Goal: Task Accomplishment & Management: Complete application form

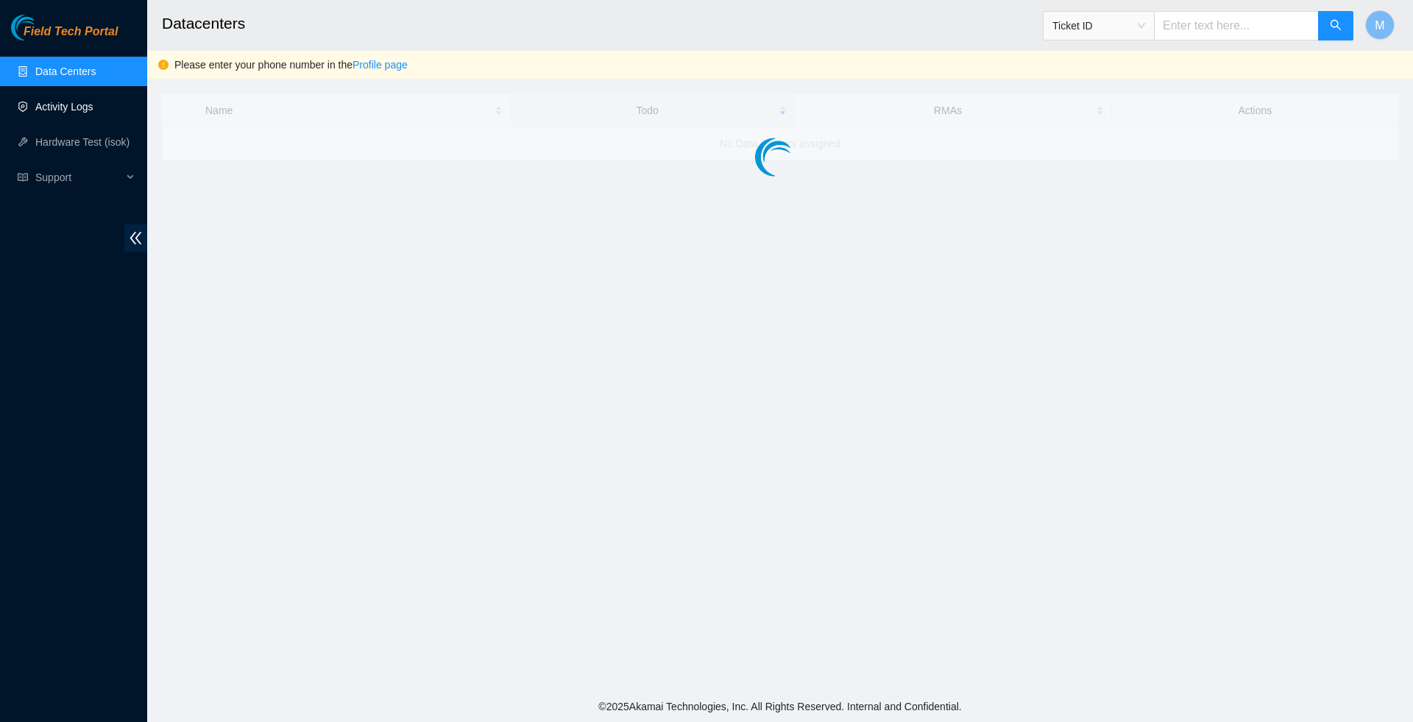
click at [60, 107] on link "Activity Logs" at bounding box center [64, 107] width 58 height 12
click at [51, 101] on link "Activity Logs" at bounding box center [64, 107] width 58 height 12
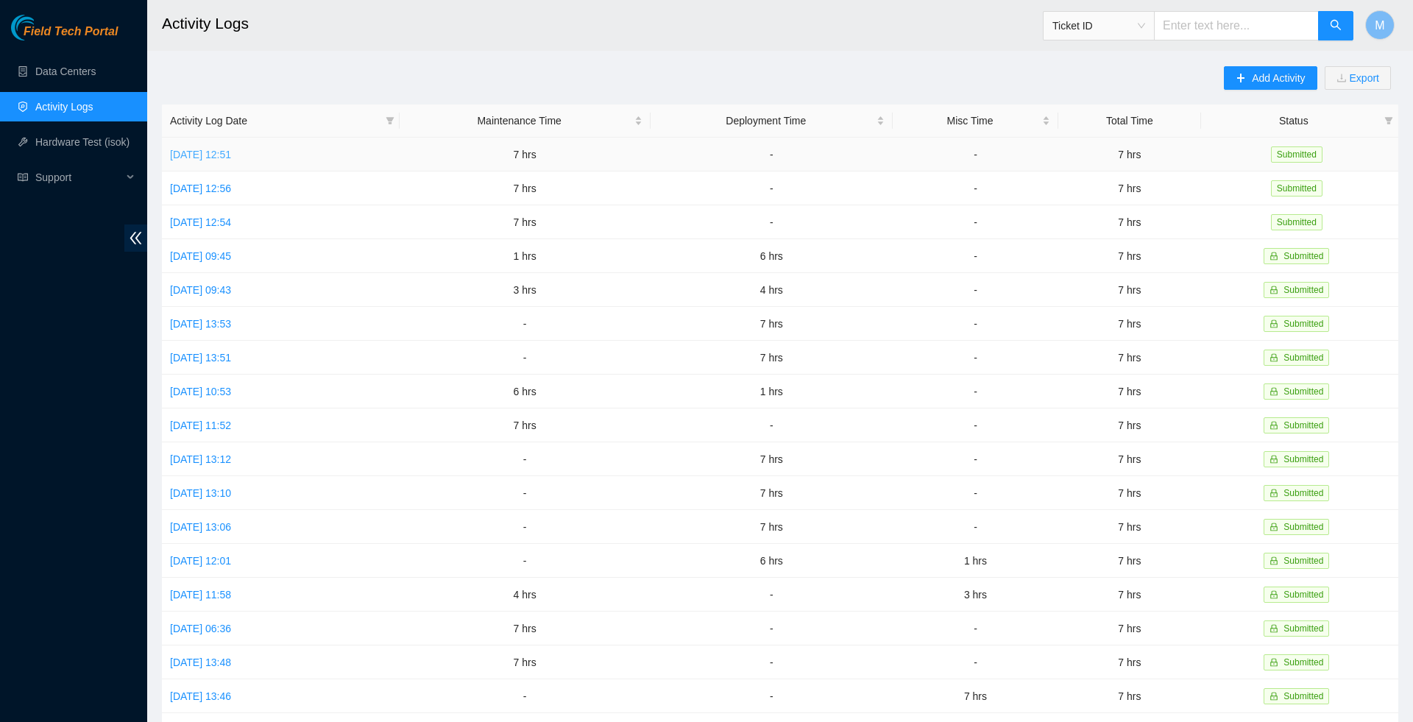
click at [193, 157] on link "Thu, 28 Aug 2025 12:51" at bounding box center [200, 155] width 61 height 12
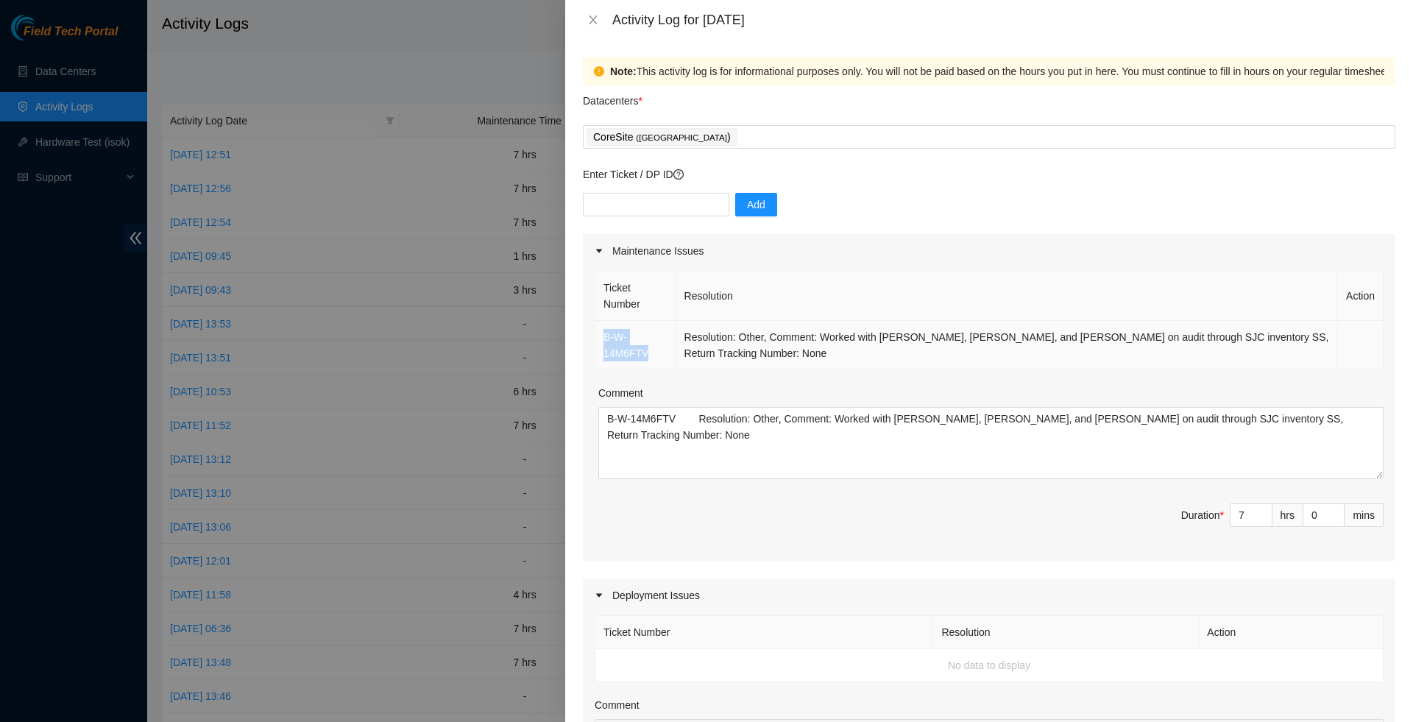
drag, startPoint x: 654, startPoint y: 362, endPoint x: 597, endPoint y: 344, distance: 59.3
click at [597, 344] on td "B-W-14M6FTV" at bounding box center [635, 345] width 81 height 49
copy link "B-W-14M6FTV"
click at [589, 24] on icon "close" at bounding box center [593, 20] width 12 height 12
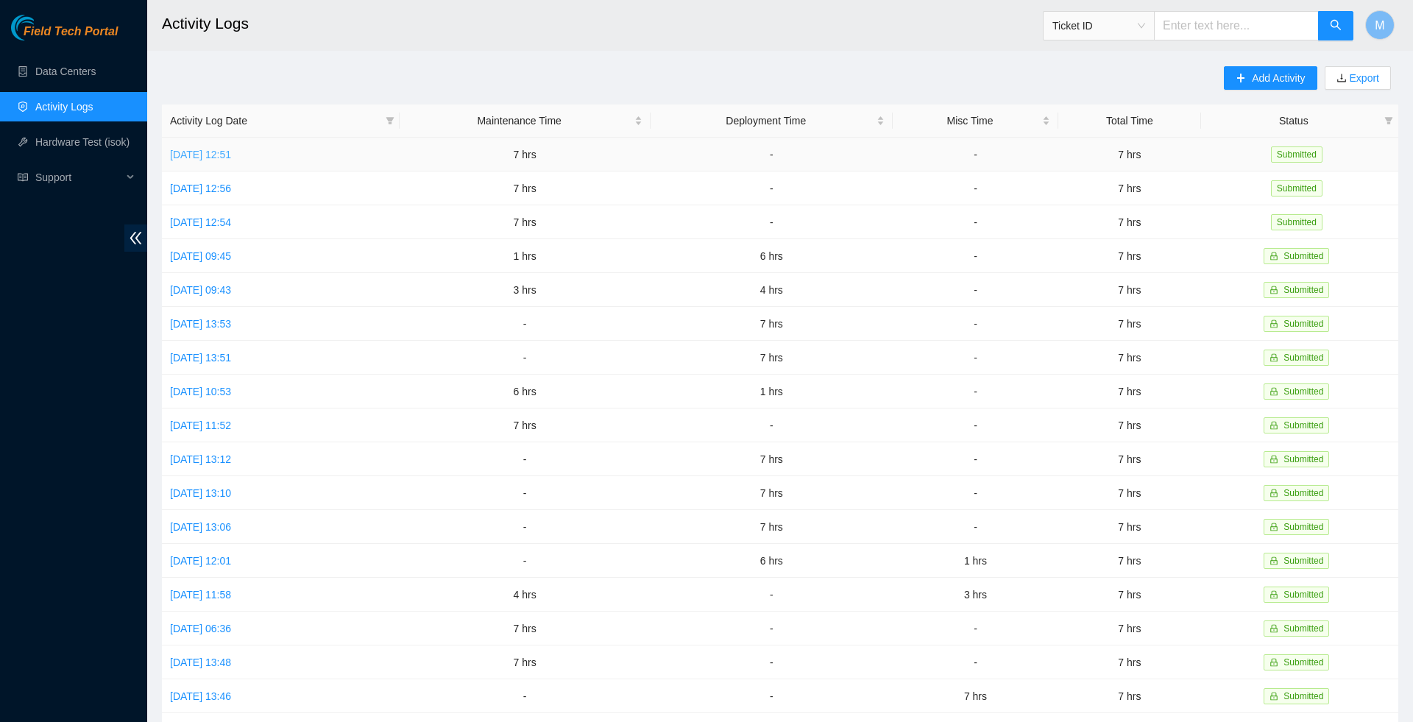
click at [231, 157] on link "Thu, 28 Aug 2025 12:51" at bounding box center [200, 155] width 61 height 12
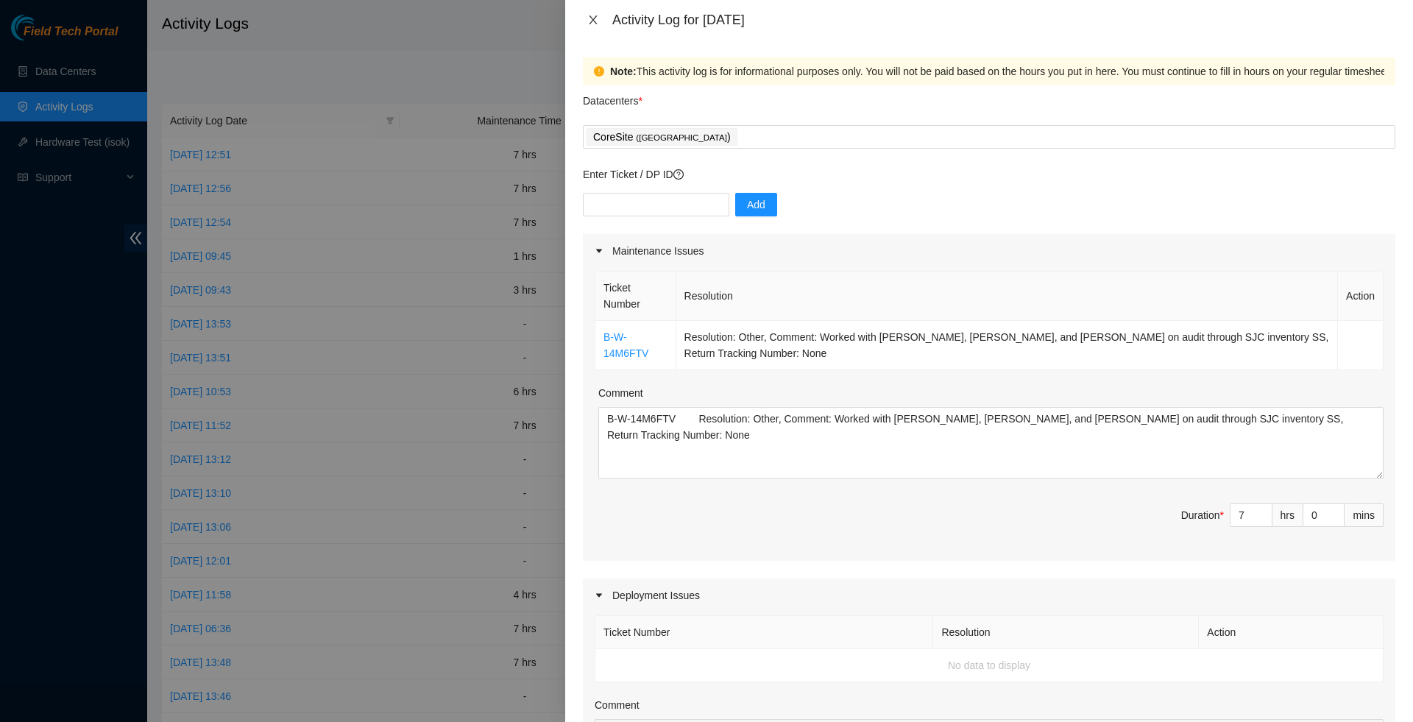
click at [597, 19] on icon "close" at bounding box center [593, 20] width 12 height 12
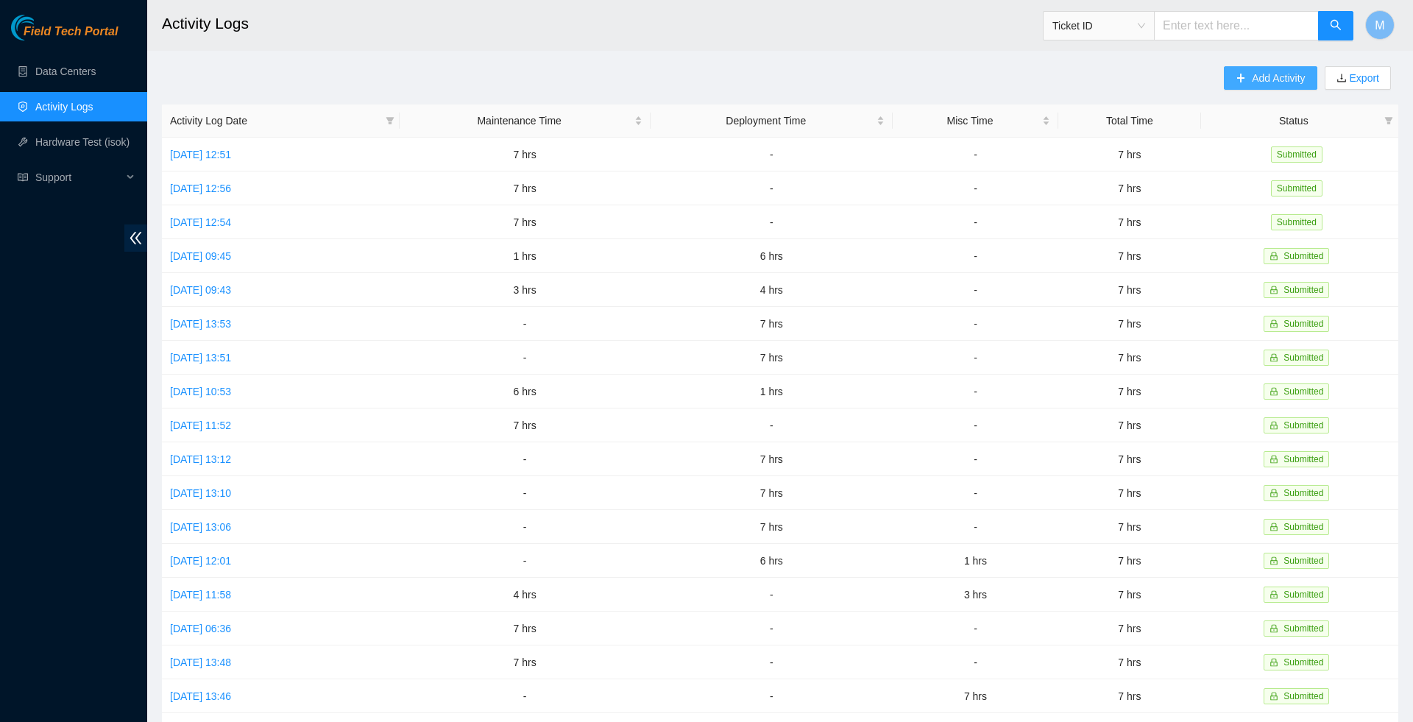
click at [1251, 86] on span "Add Activity" at bounding box center [1277, 78] width 53 height 16
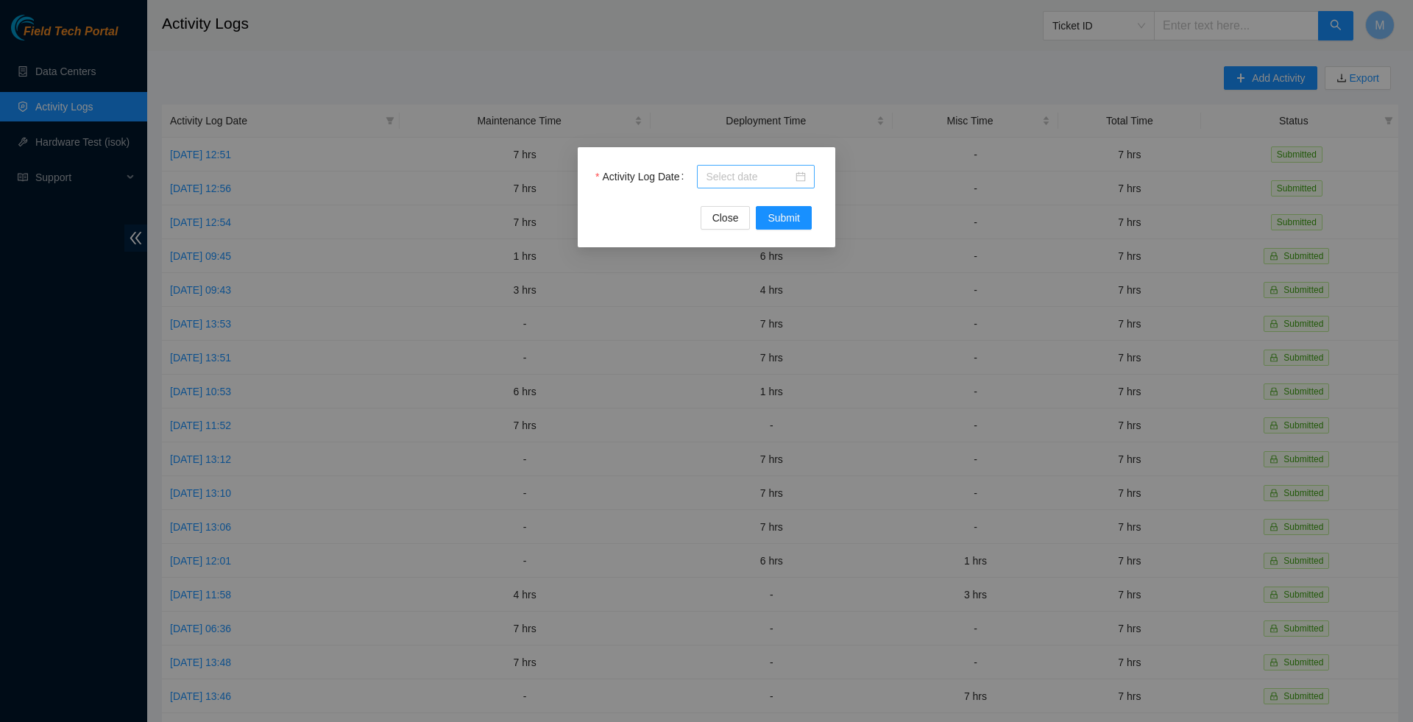
click at [800, 178] on div at bounding box center [756, 176] width 100 height 16
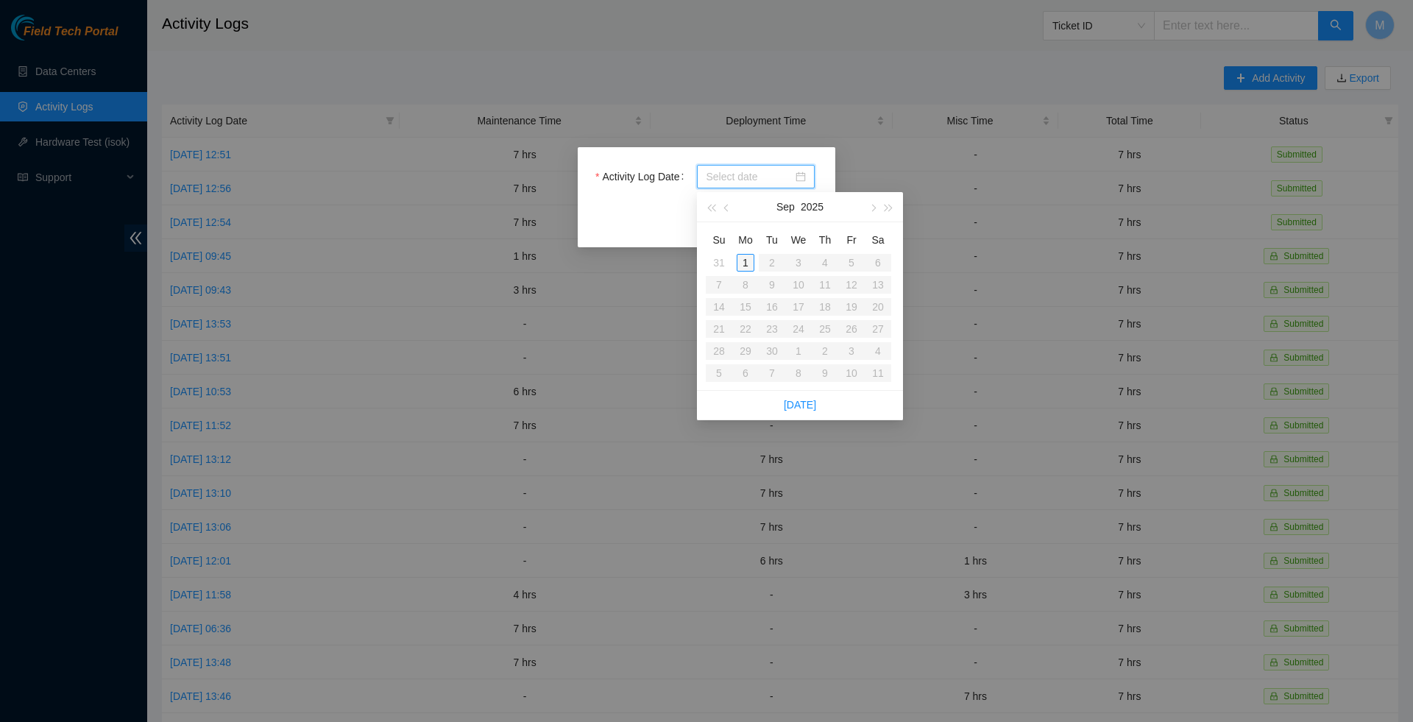
type input "2025-09-01"
click at [747, 262] on div "1" at bounding box center [745, 263] width 18 height 18
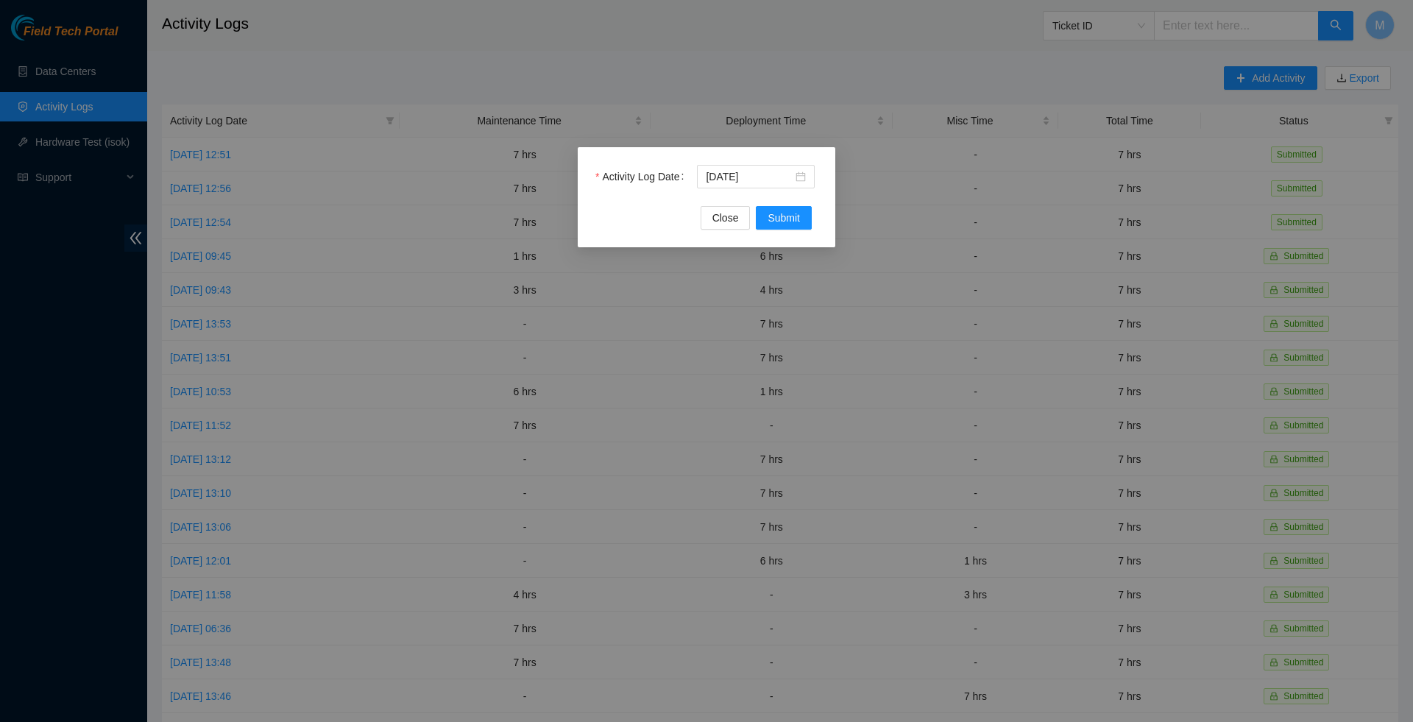
click at [784, 206] on div "Activity Log Date 2025-09-01" at bounding box center [706, 185] width 222 height 41
click at [784, 221] on span "Submit" at bounding box center [783, 218] width 32 height 16
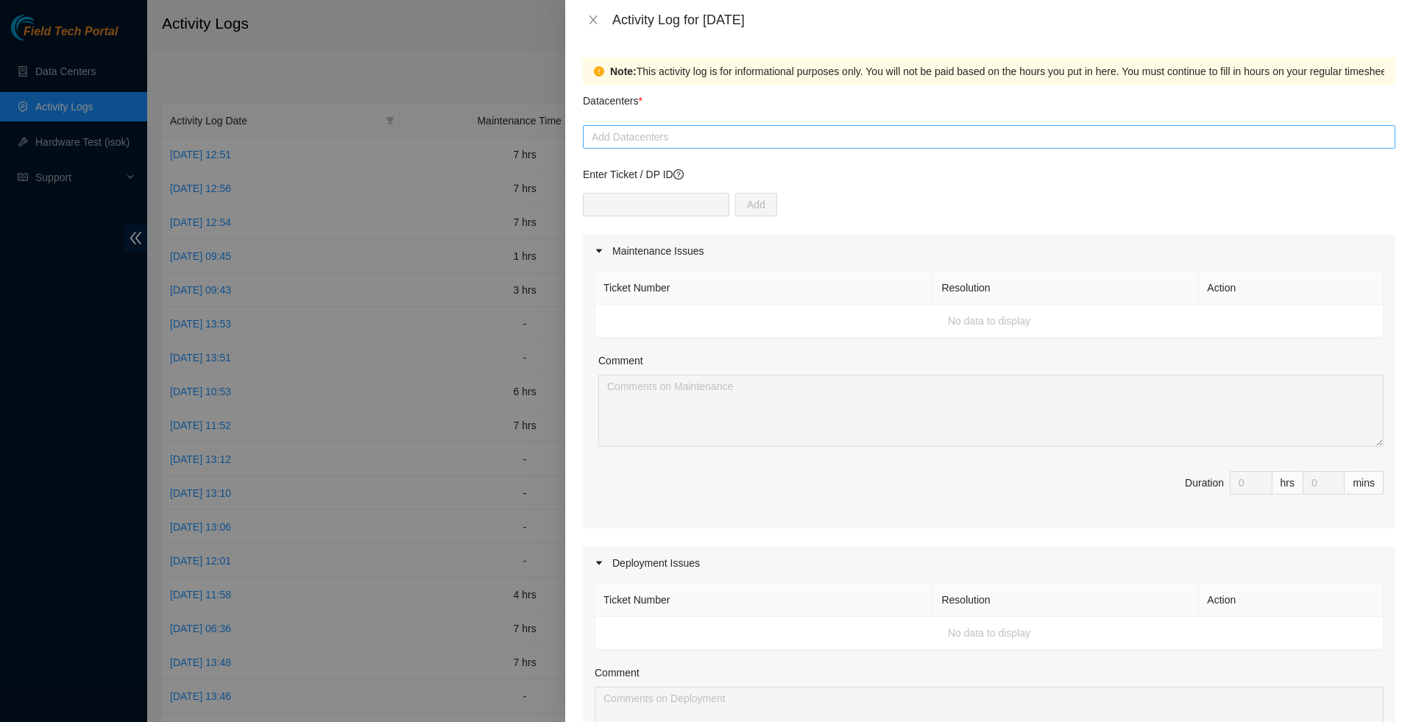
click at [642, 135] on div at bounding box center [988, 137] width 805 height 18
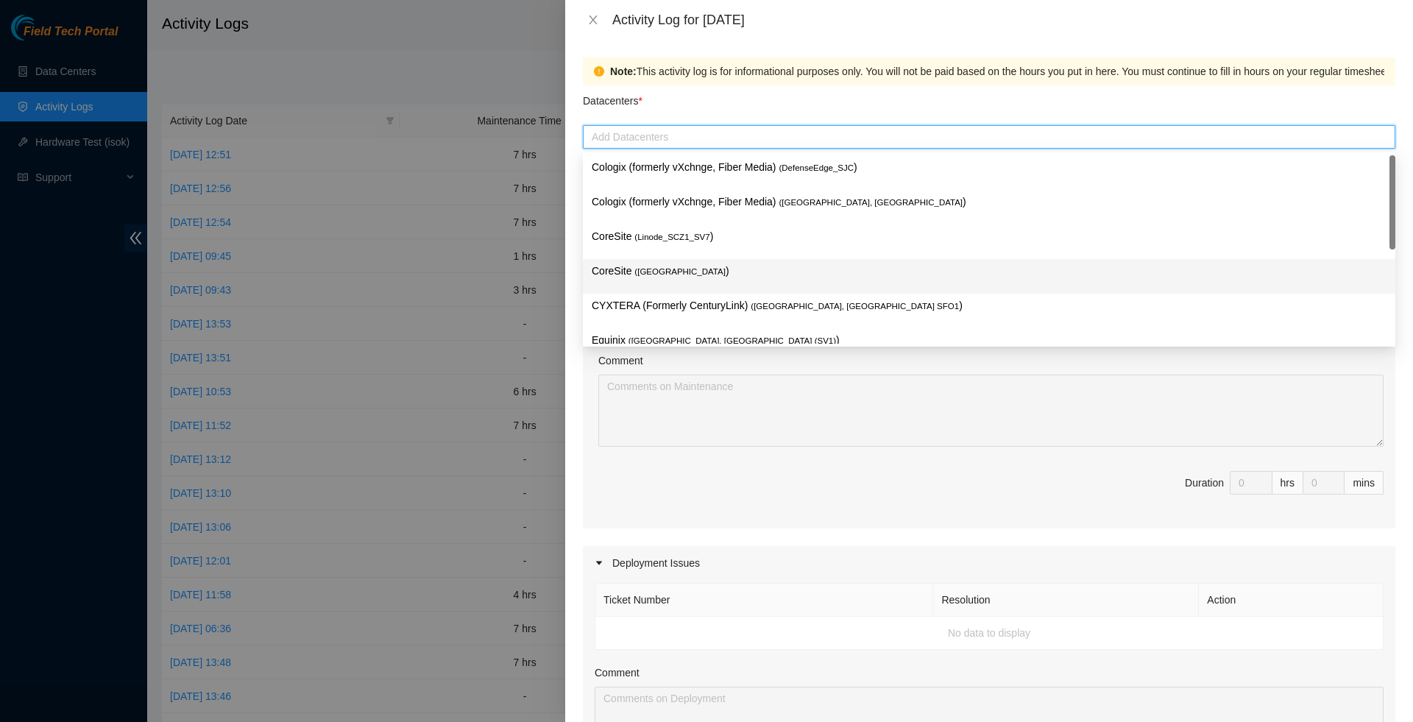
click at [651, 269] on span "( Santa Clara, CA SV4" at bounding box center [679, 271] width 91 height 9
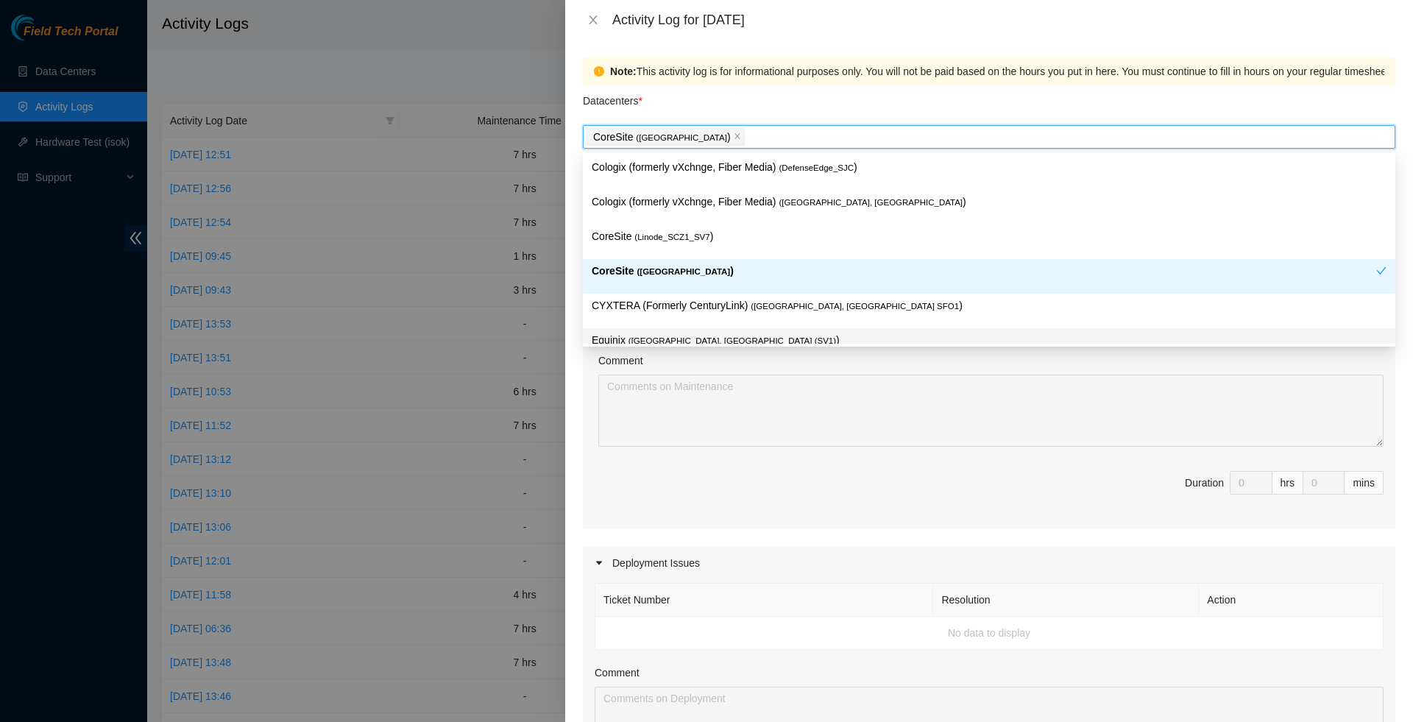
click at [680, 483] on span "Duration 0 hrs 0 mins" at bounding box center [988, 491] width 789 height 41
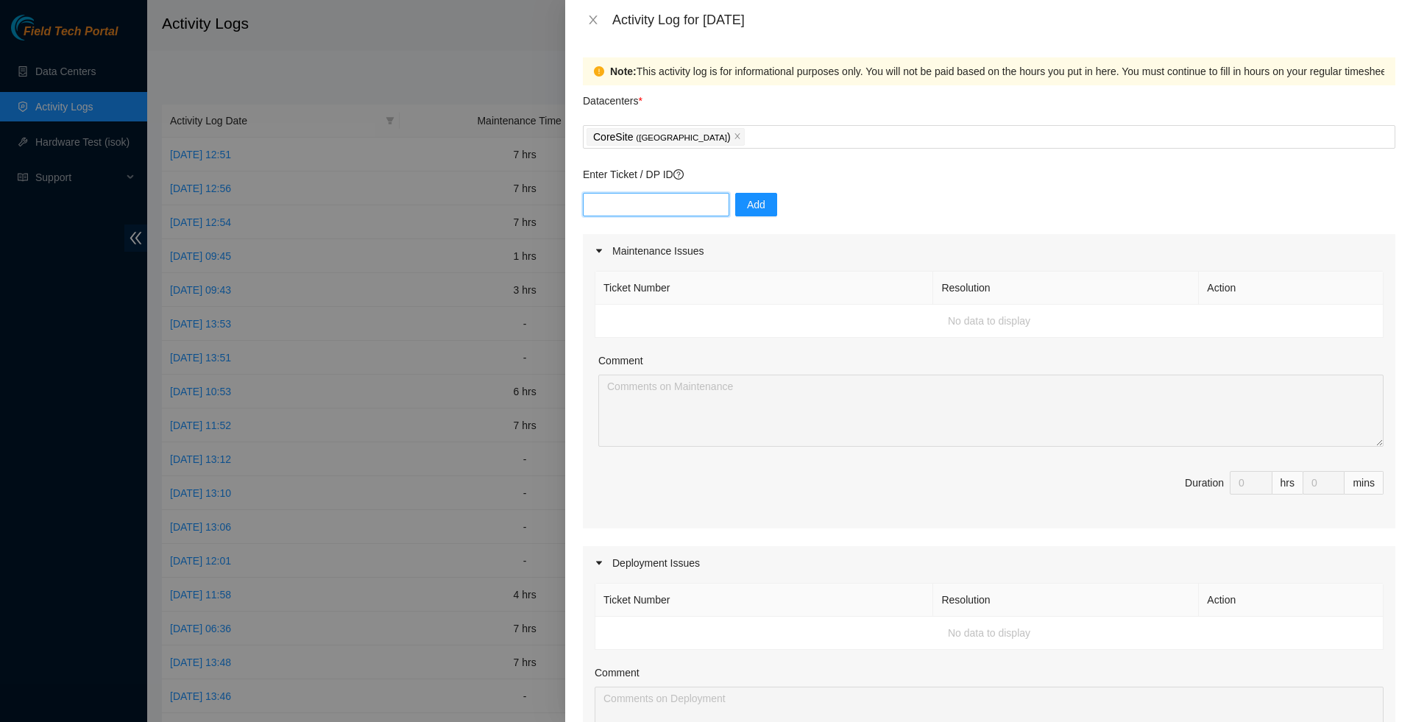
click at [627, 198] on input "text" at bounding box center [656, 205] width 146 height 24
paste input "B-W-14M6FTV"
type input "B-W-14M6FTV"
click at [773, 210] on button "Add" at bounding box center [756, 205] width 42 height 24
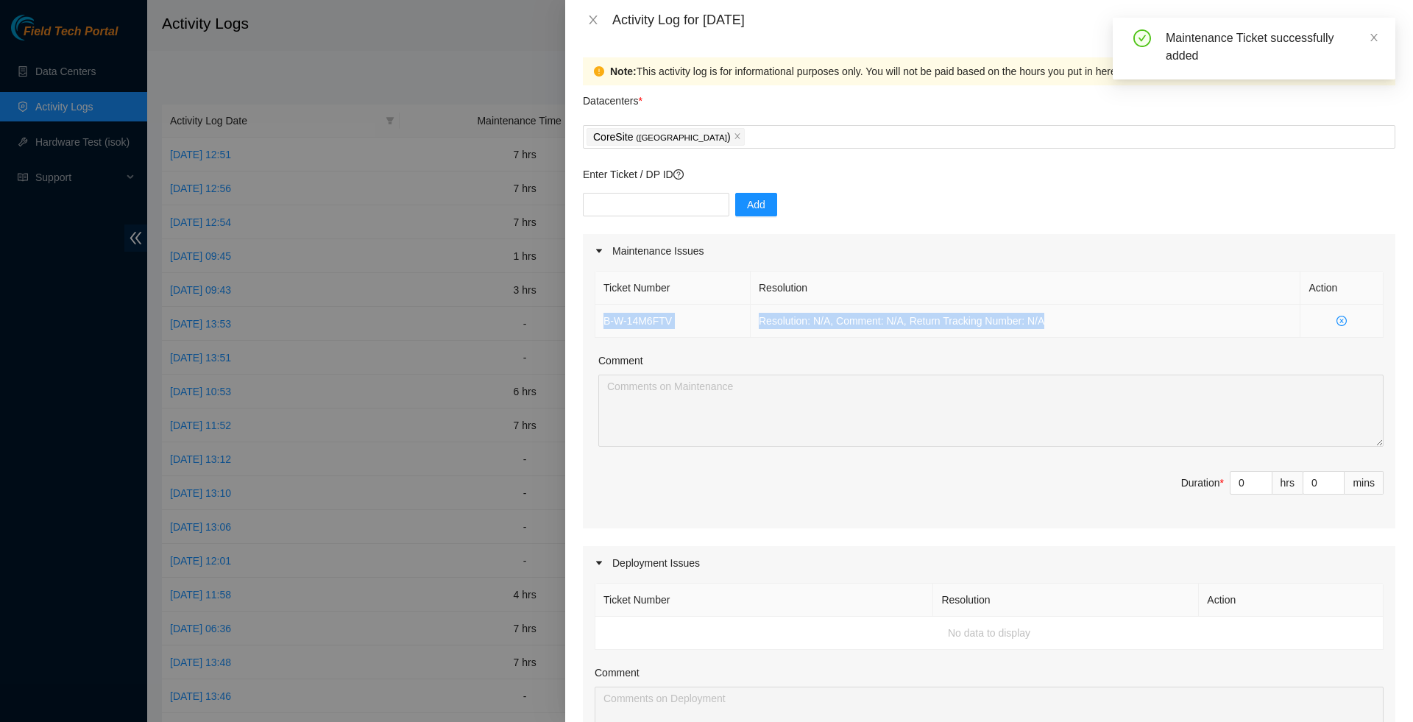
drag, startPoint x: 1084, startPoint y: 328, endPoint x: 595, endPoint y: 318, distance: 489.4
click at [595, 318] on tr "B-W-14M6FTV Resolution: N/A, Comment: N/A, Return Tracking Number: N/A" at bounding box center [989, 321] width 788 height 33
copy tr "B-W-14M6FTV Resolution: N/A, Comment: N/A, Return Tracking Number: N/A"
type input "1"
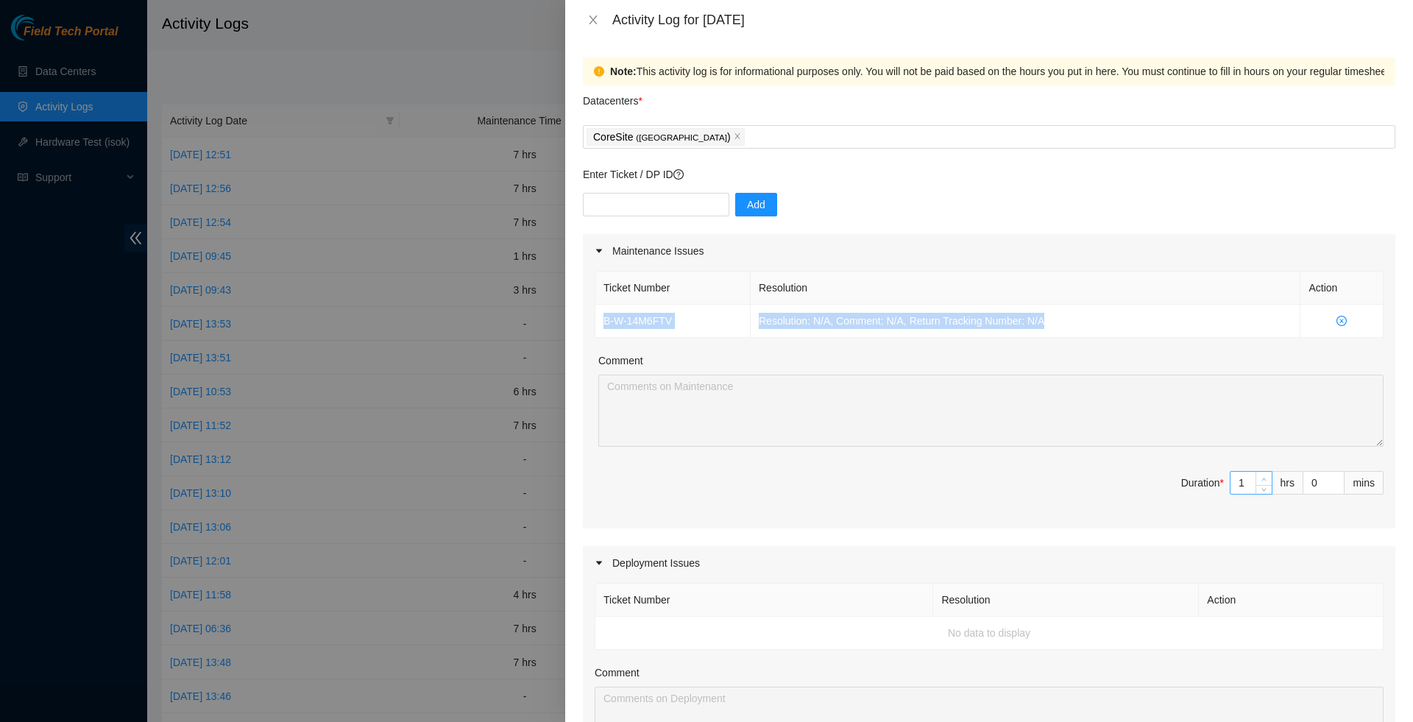
click at [1262, 482] on icon "up" at bounding box center [1263, 479] width 5 height 5
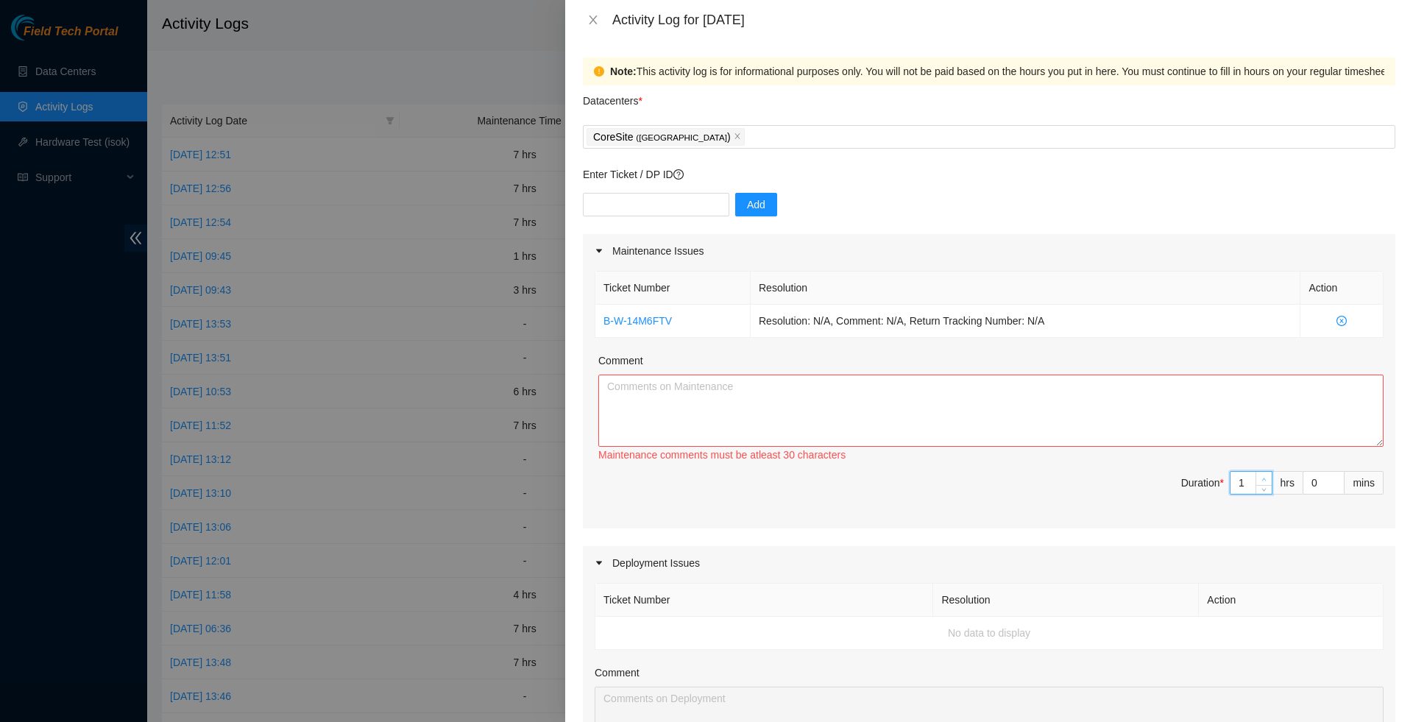
type input "2"
click at [1262, 482] on icon "up" at bounding box center [1263, 479] width 5 height 5
type input "3"
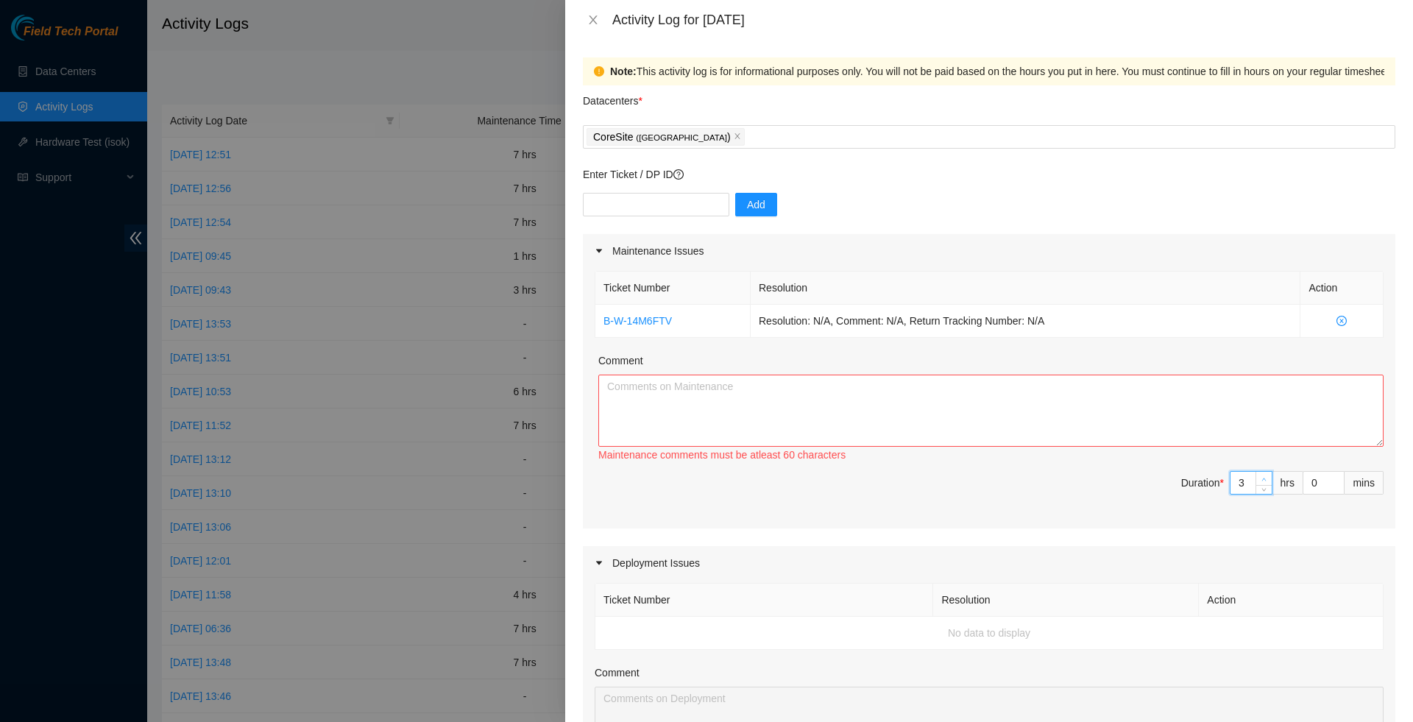
click at [1262, 482] on icon "up" at bounding box center [1263, 479] width 5 height 5
type input "4"
click at [1262, 482] on icon "up" at bounding box center [1263, 479] width 5 height 5
type input "5"
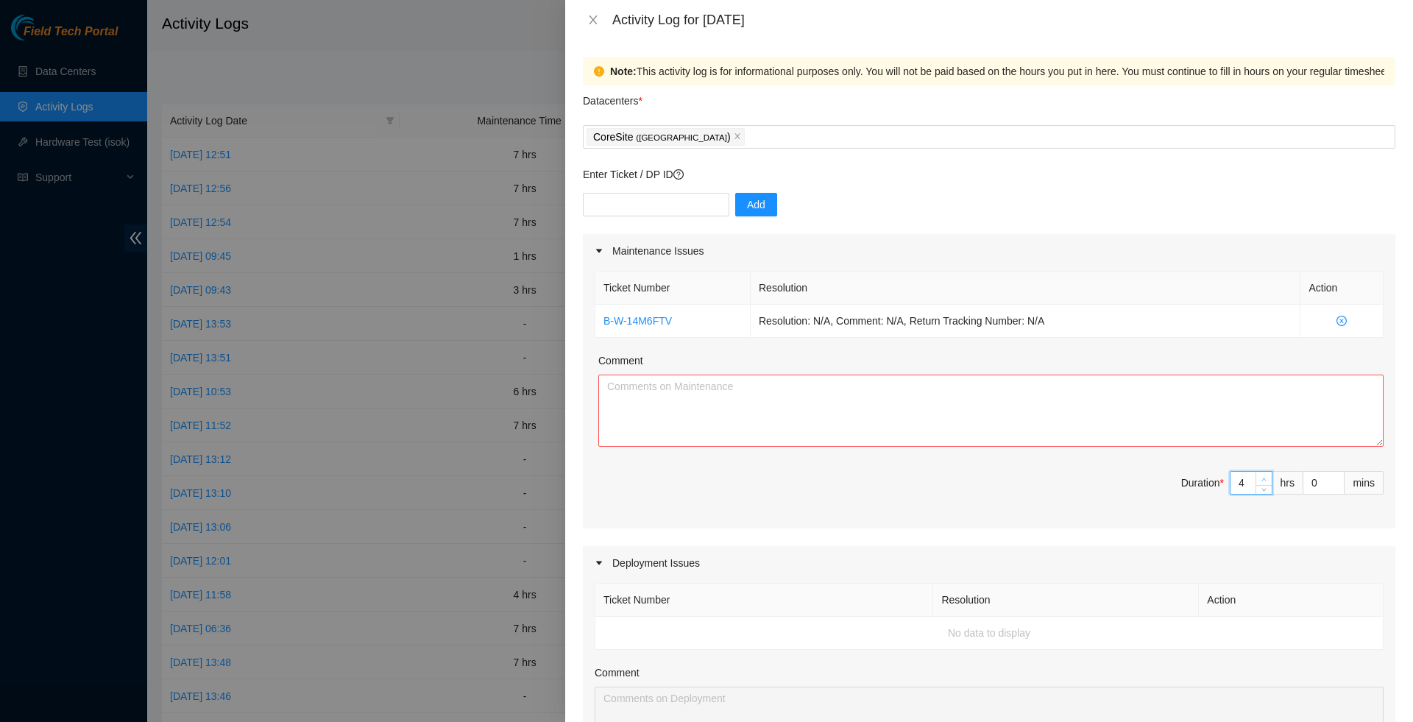
type input "5"
click at [1262, 482] on icon "up" at bounding box center [1263, 479] width 5 height 5
type input "6"
click at [1262, 482] on icon "up" at bounding box center [1263, 479] width 5 height 5
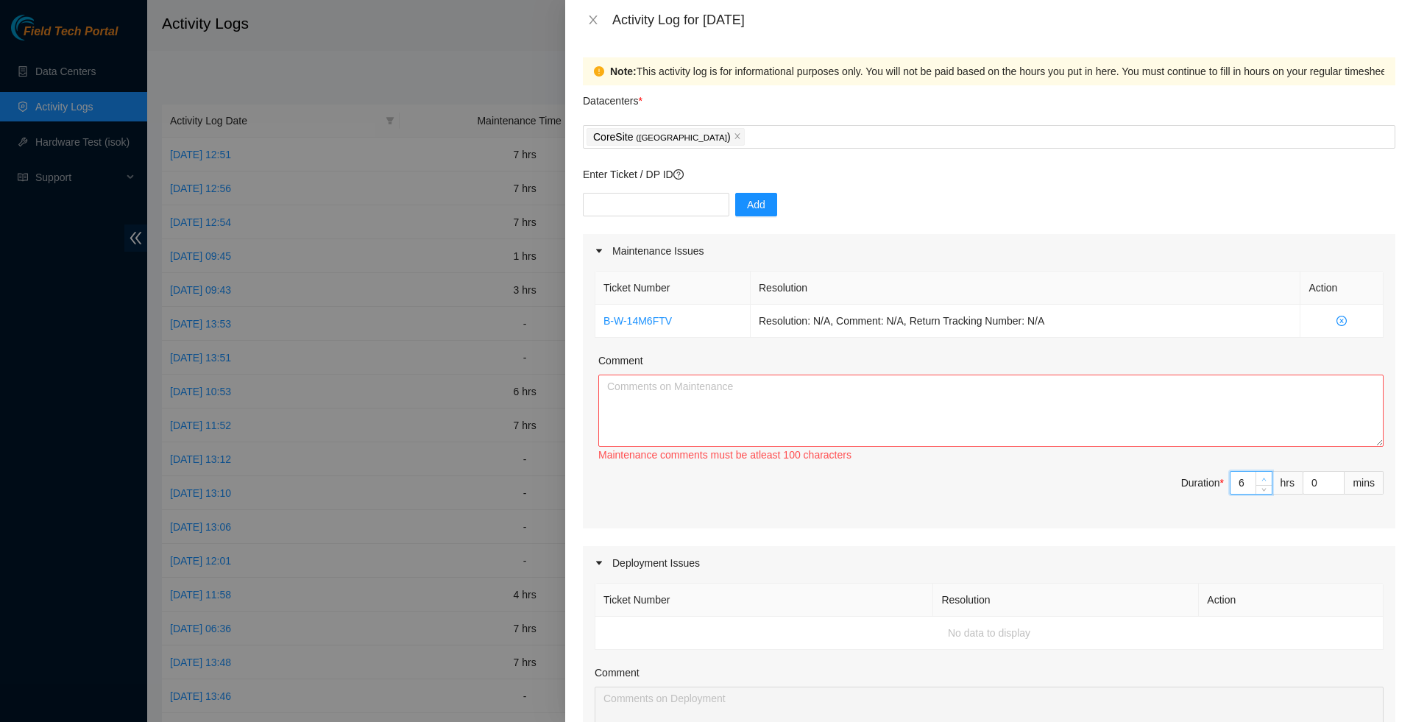
type input "7"
click at [1262, 482] on icon "up" at bounding box center [1263, 479] width 5 height 5
type input "8"
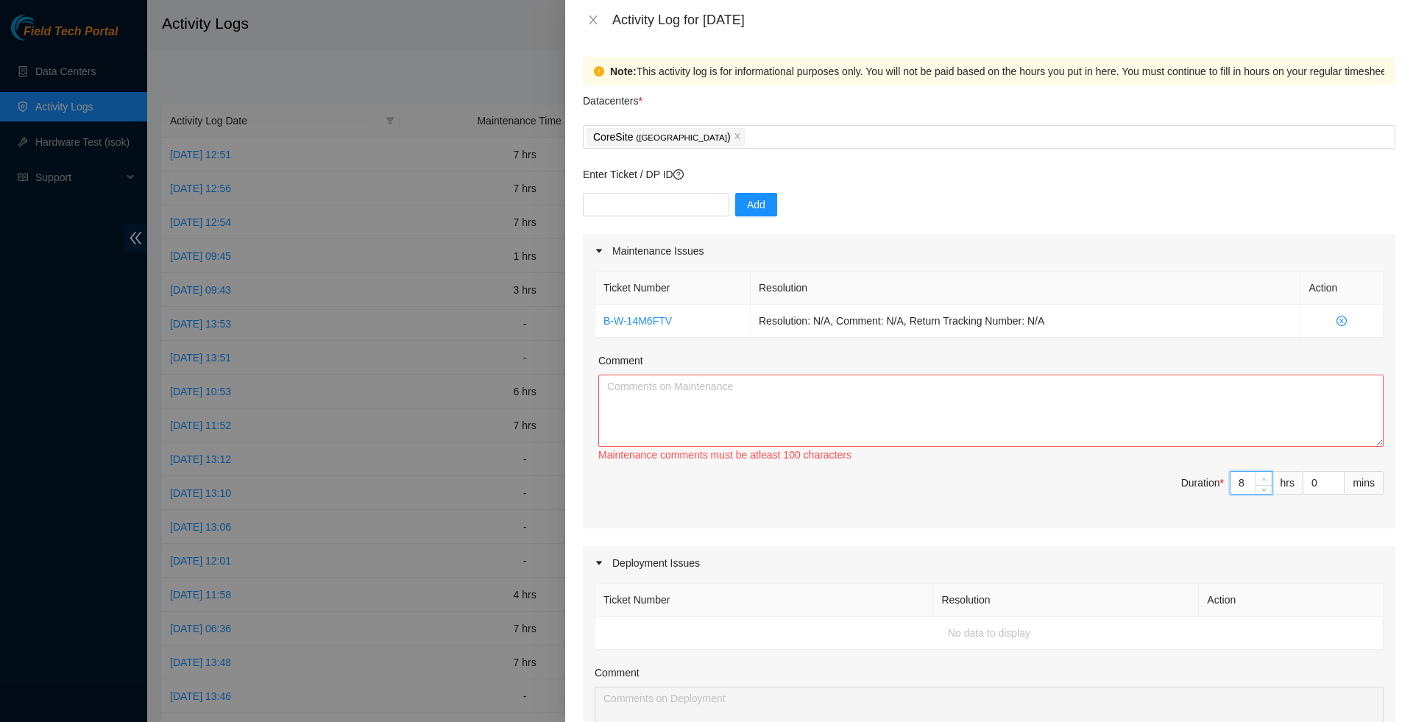
click at [1262, 482] on icon "up" at bounding box center [1263, 479] width 5 height 5
click at [1146, 434] on textarea "Comment" at bounding box center [990, 410] width 785 height 72
type input "7"
click at [1261, 490] on icon "down" at bounding box center [1263, 487] width 5 height 5
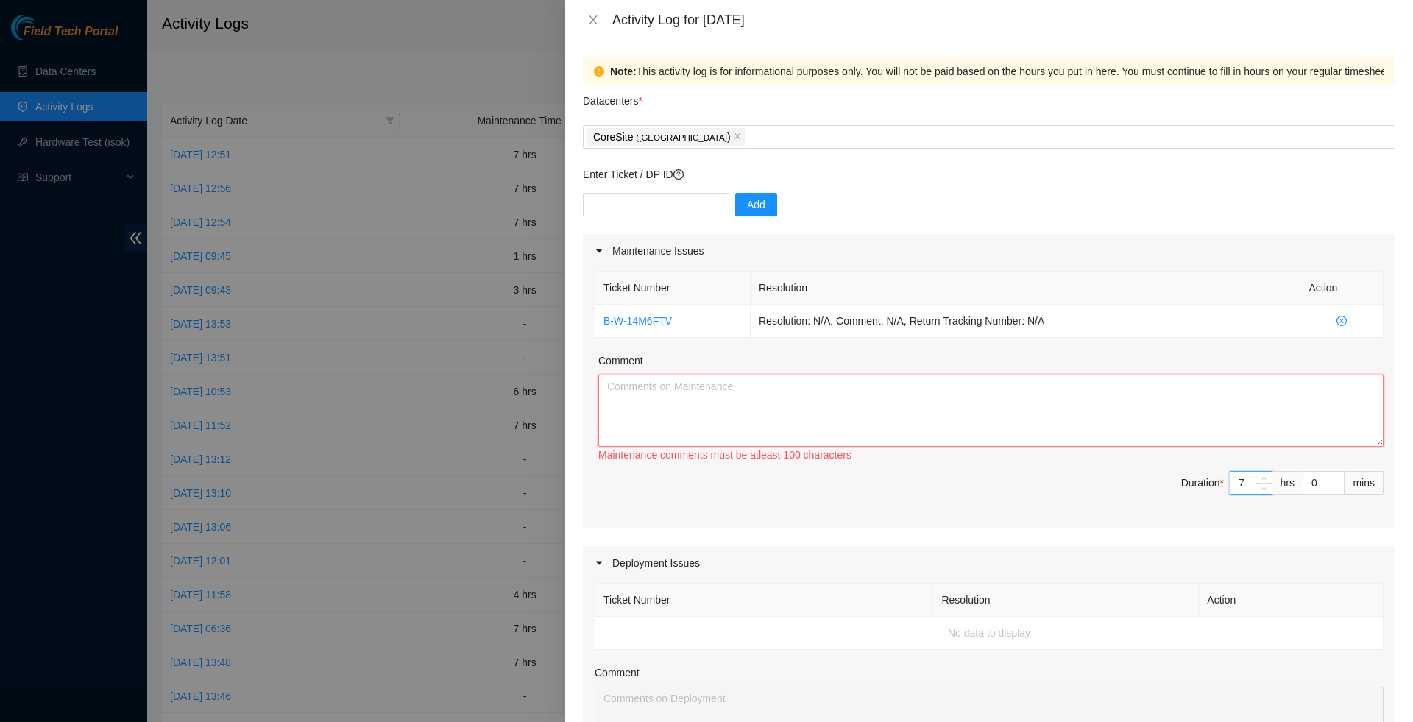
click at [1158, 427] on textarea "Comment" at bounding box center [990, 410] width 785 height 72
paste textarea "B-W-14M6FTV Resolution: N/A, Comment: N/A, Return Tracking Number: N/A"
click at [1105, 393] on textarea "B-W-14M6FTV Resolution: N/A, Comment: N/A, Return Tracking Number: N/A Continue…" at bounding box center [990, 410] width 785 height 72
click at [1160, 399] on textarea "B-W-14M6FTV Resolution: N/A, Comment: N/A, Return Tracking Number: N/A Continue…" at bounding box center [990, 410] width 785 height 72
click at [1101, 398] on textarea "B-W-14M6FTV Resolution: N/A, Comment: N/A, Return Tracking Number: N/A Continue…" at bounding box center [990, 410] width 785 height 72
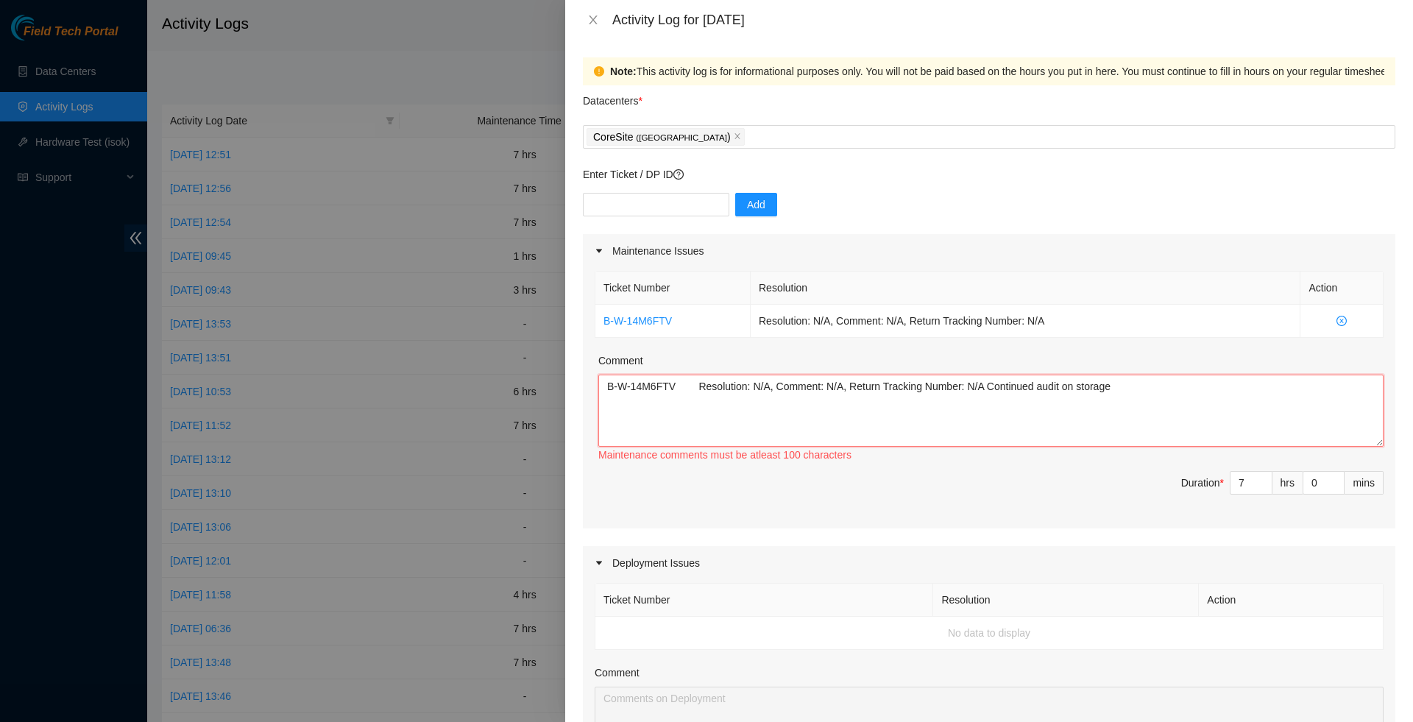
click at [1107, 395] on textarea "B-W-14M6FTV Resolution: N/A, Comment: N/A, Return Tracking Number: N/A Continue…" at bounding box center [990, 410] width 785 height 72
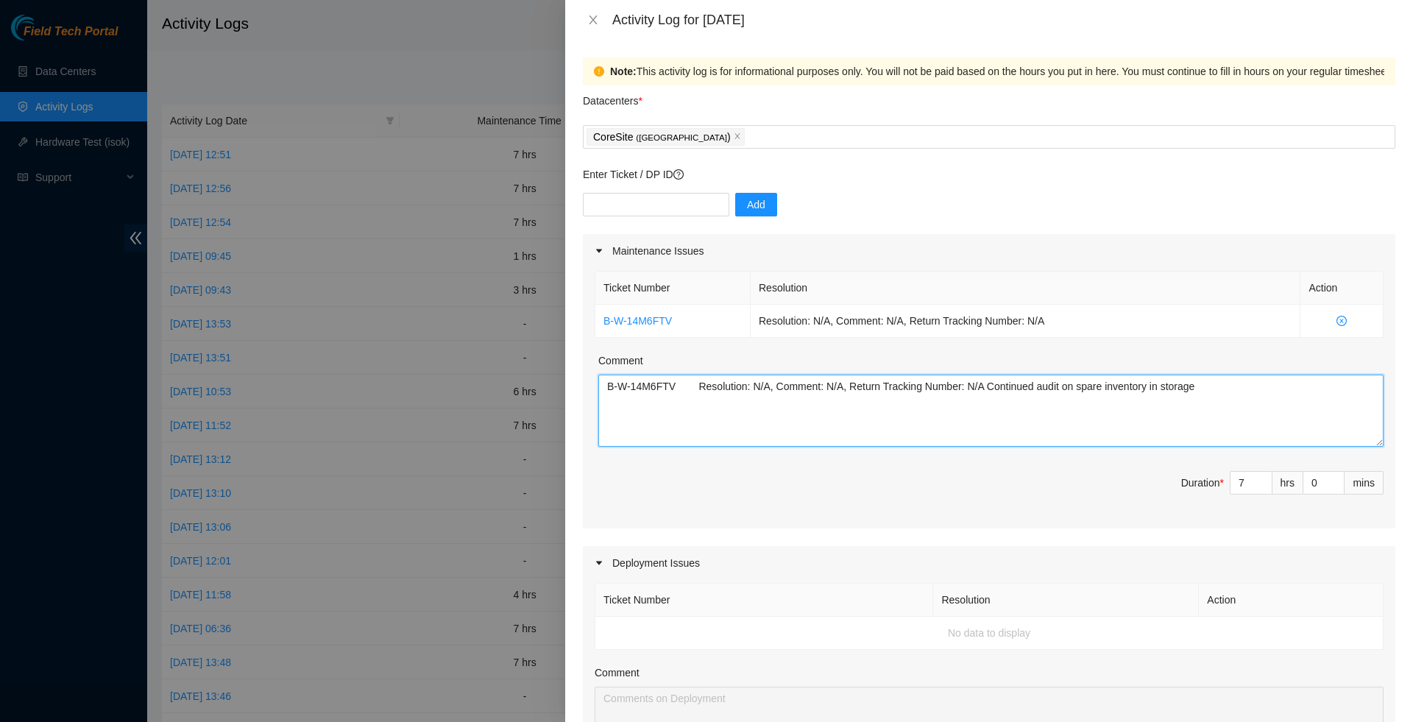
click at [1245, 422] on textarea "B-W-14M6FTV Resolution: N/A, Comment: N/A, Return Tracking Number: N/A Continue…" at bounding box center [990, 410] width 785 height 72
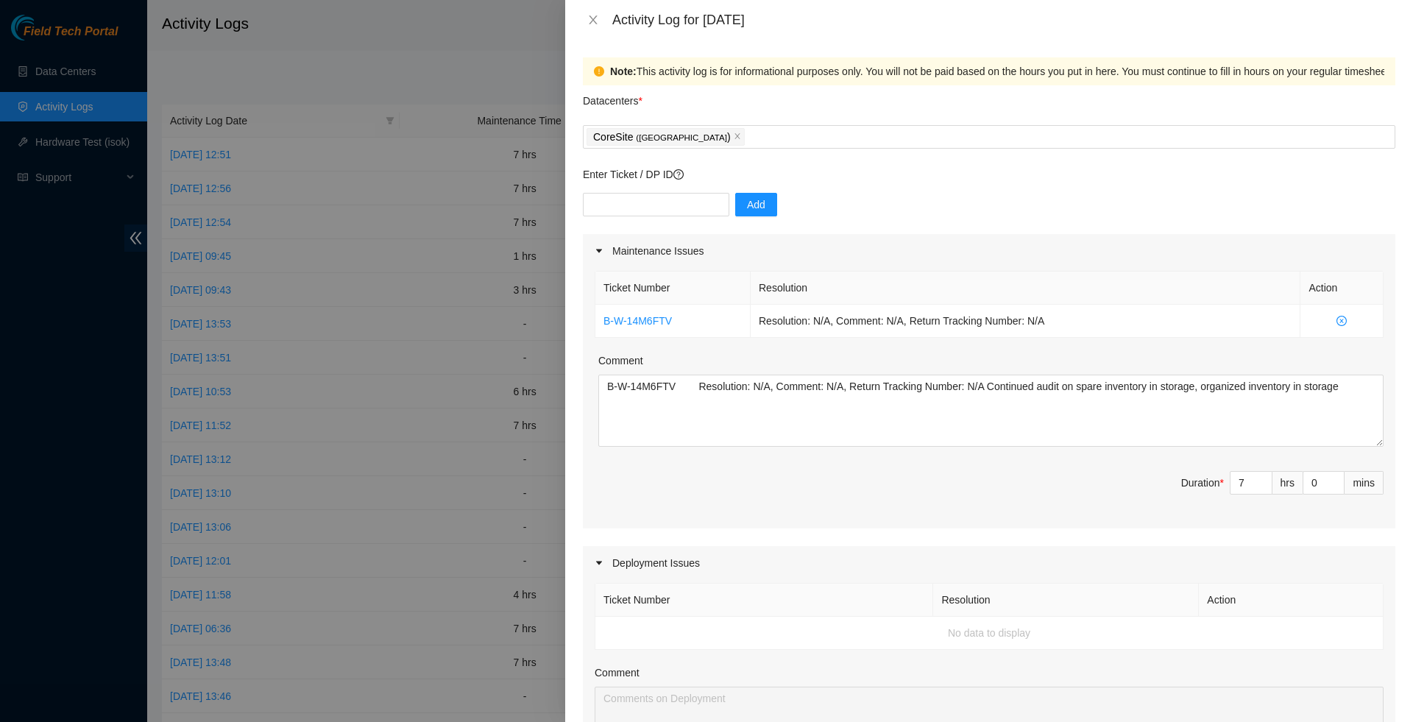
click at [1012, 497] on span "Duration * 7 hrs 0 mins" at bounding box center [988, 491] width 789 height 41
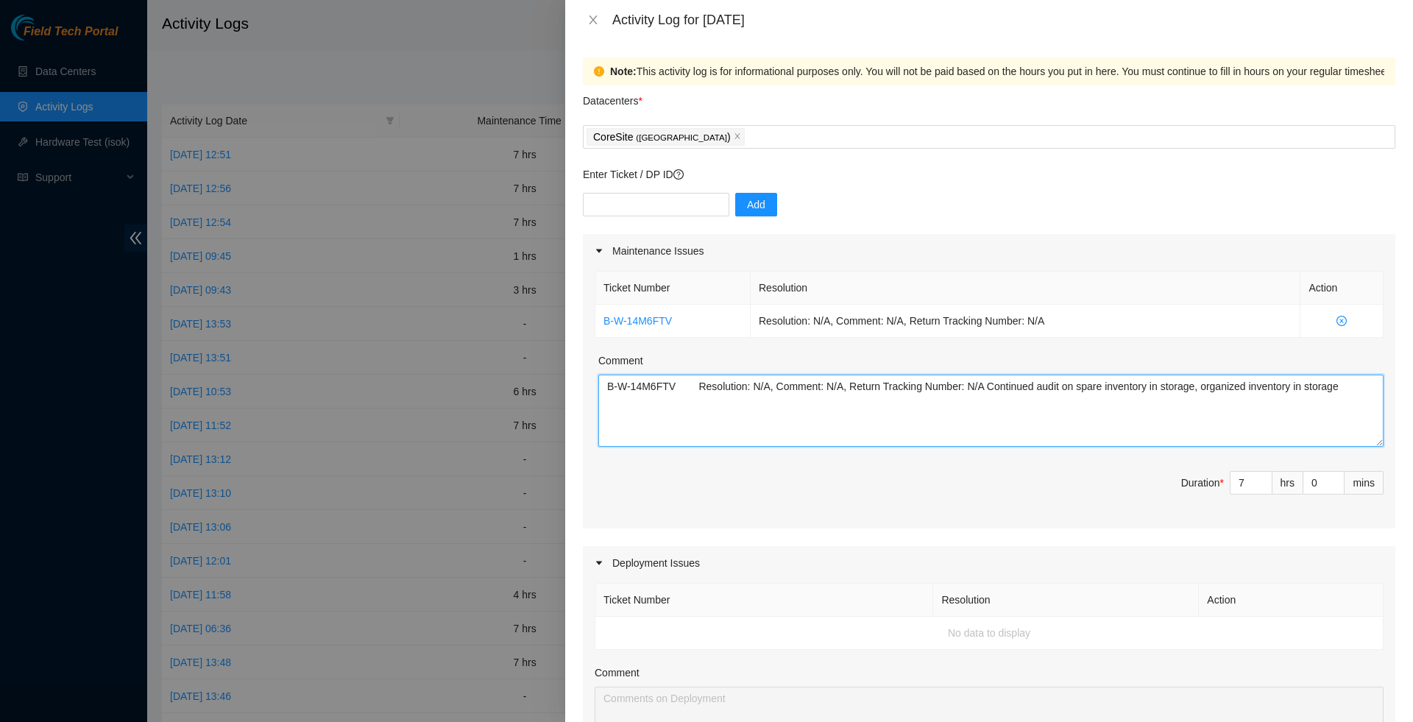
click at [1196, 395] on textarea "B-W-14M6FTV Resolution: N/A, Comment: N/A, Return Tracking Number: N/A Continue…" at bounding box center [990, 410] width 785 height 72
click at [1190, 431] on textarea "B-W-14M6FTV Resolution: N/A, Comment: N/A, Return Tracking Number: N/A Continue…" at bounding box center [990, 410] width 785 height 72
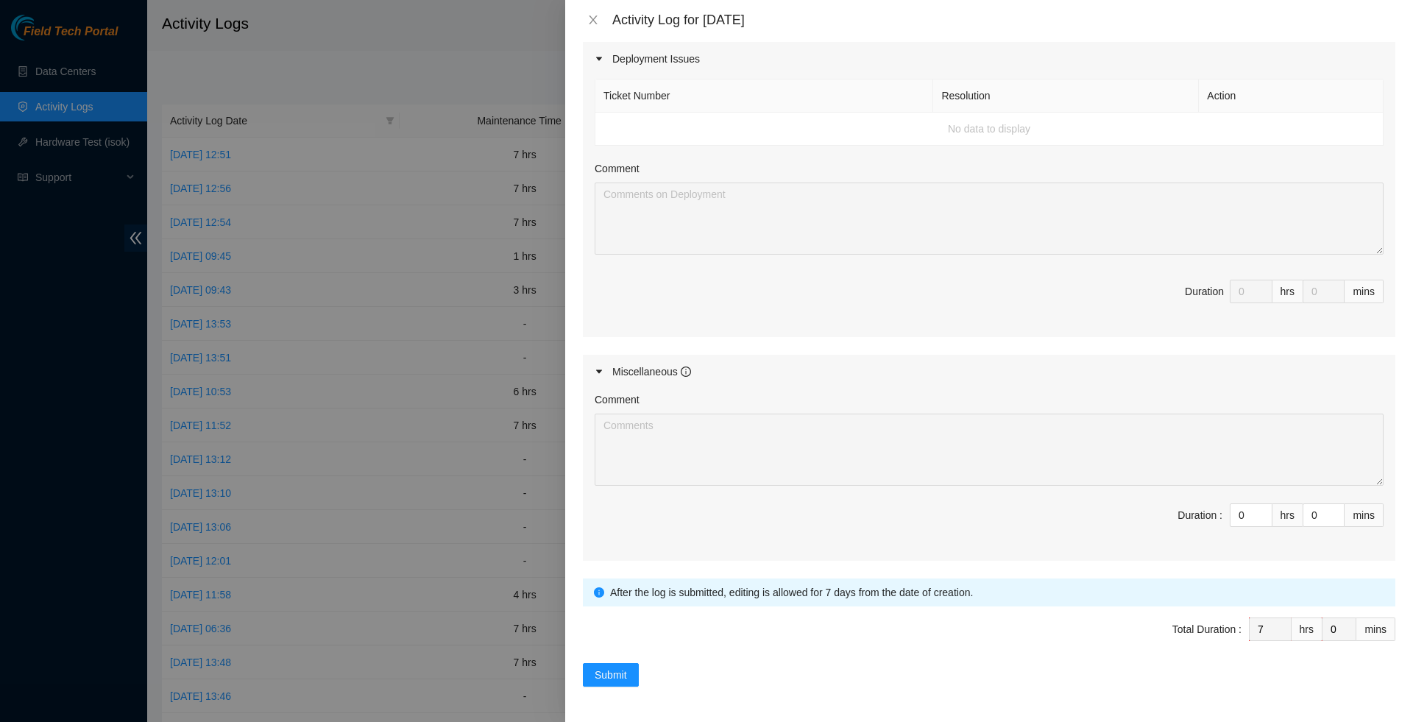
scroll to position [525, 0]
type textarea "B-W-14M6FTV Resolution: N/A, Comment: N/A, Return Tracking Number: N/A Continue…"
click at [614, 675] on span "Submit" at bounding box center [610, 675] width 32 height 16
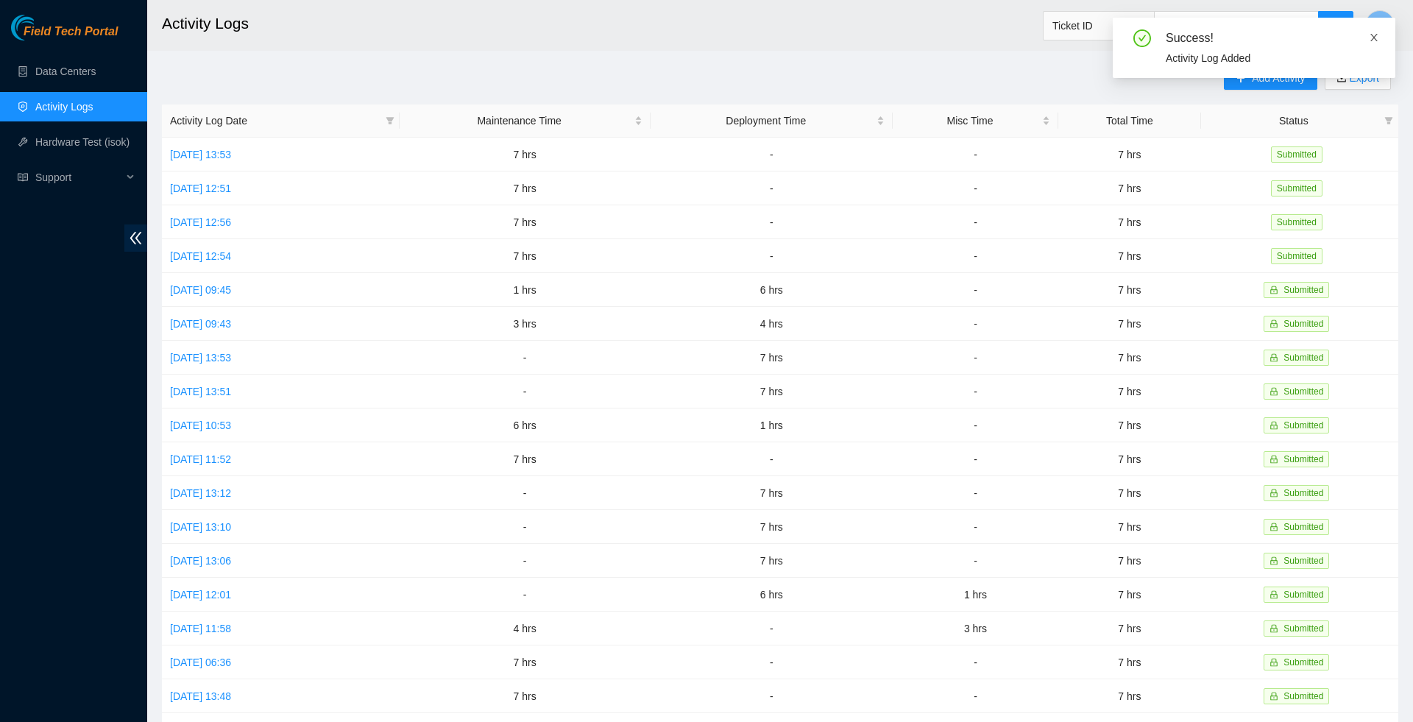
click at [1371, 39] on icon "close" at bounding box center [1373, 37] width 7 height 7
